Goal: Information Seeking & Learning: Learn about a topic

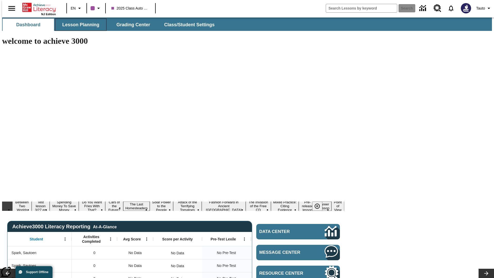
click at [79, 25] on span "Lesson Planning" at bounding box center [80, 25] width 37 height 6
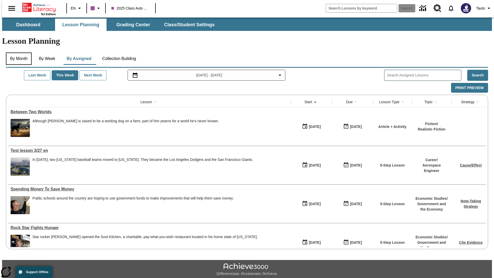
click at [17, 52] on button "By Month" at bounding box center [19, 58] width 26 height 12
